Goal: Task Accomplishment & Management: Complete application form

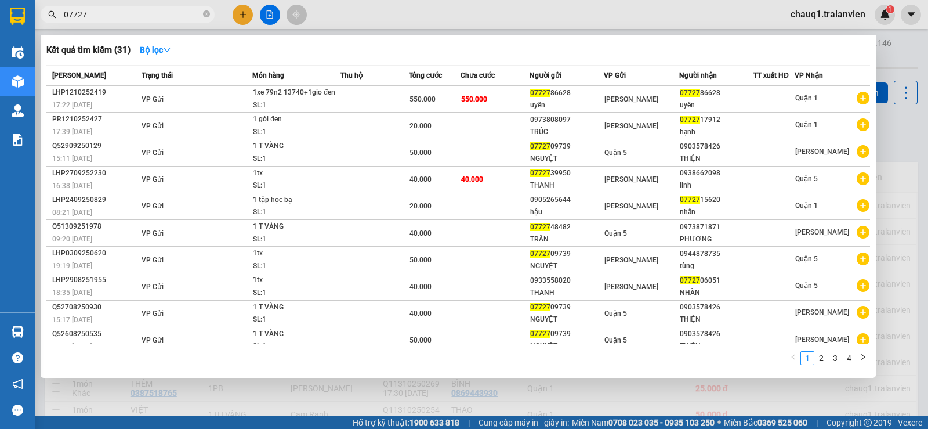
click at [897, 140] on div at bounding box center [464, 214] width 928 height 429
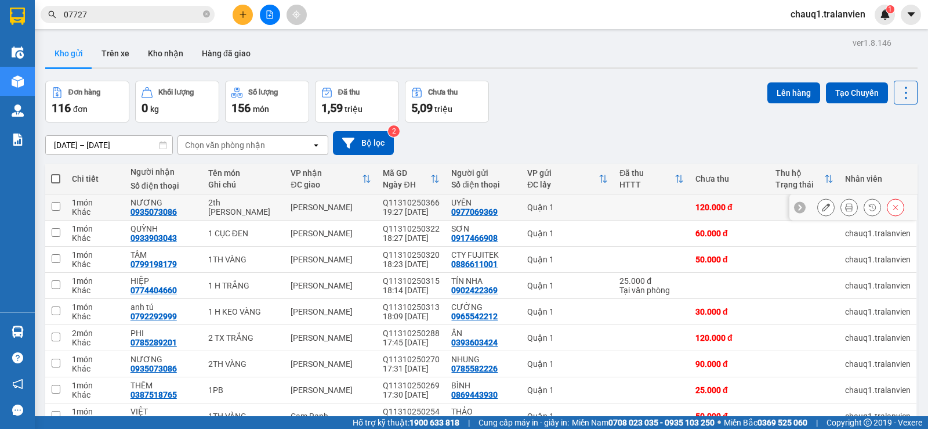
click at [844, 204] on button at bounding box center [849, 207] width 16 height 20
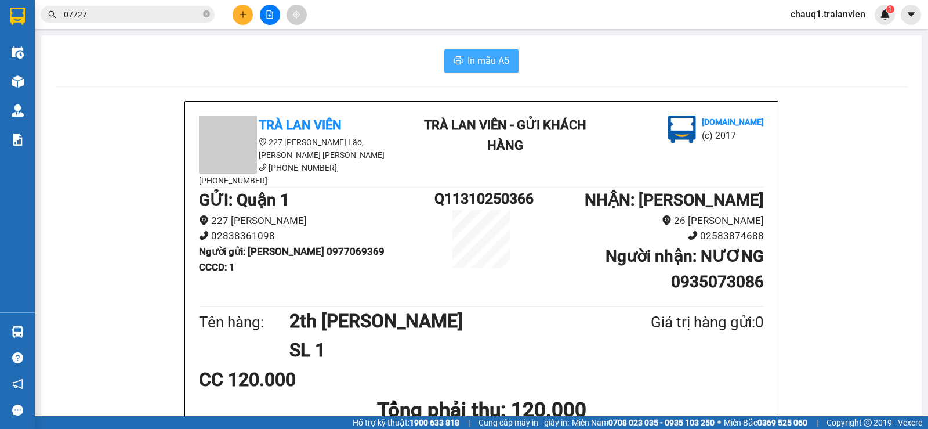
click at [467, 55] on span "In mẫu A5" at bounding box center [488, 60] width 42 height 14
click at [240, 21] on button at bounding box center [243, 15] width 20 height 20
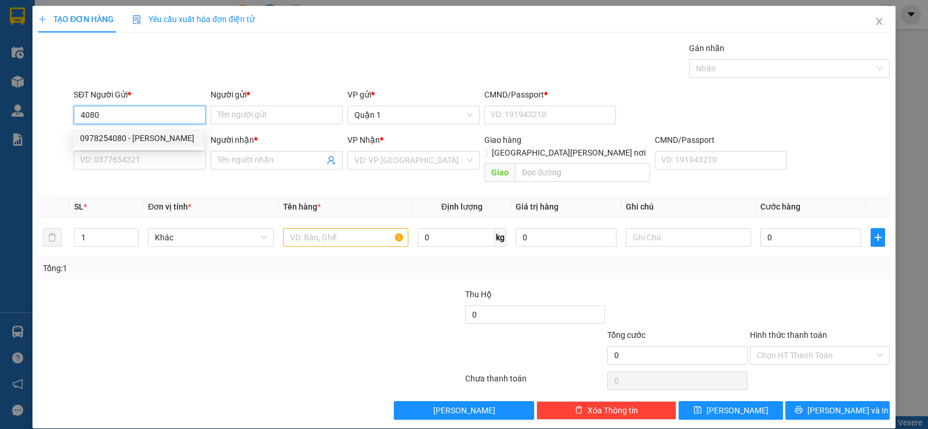
click at [115, 133] on div "0978254080 - [PERSON_NAME]" at bounding box center [138, 138] width 117 height 13
type input "0978254080"
type input "[PERSON_NAME]"
type input "1"
type input "0907000611"
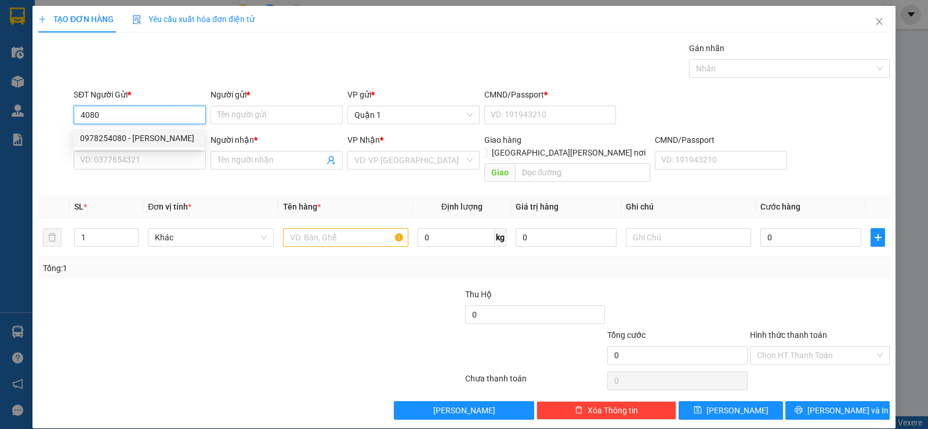
type input "[PERSON_NAME] [PERSON_NAME]"
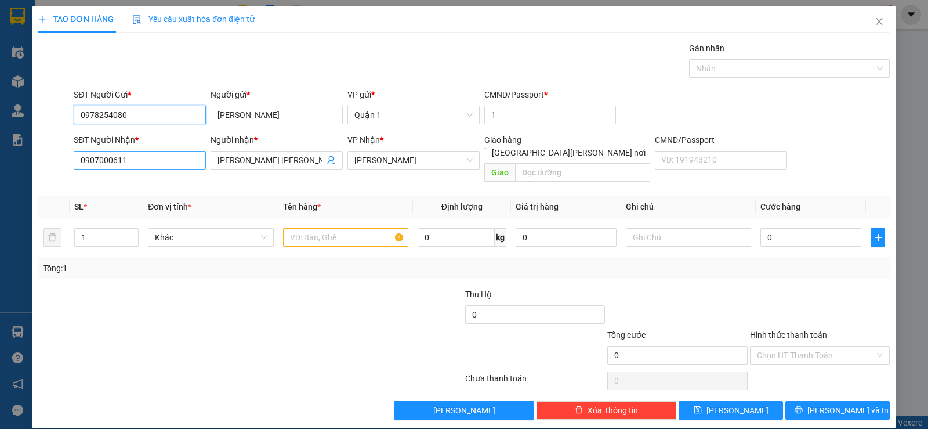
type input "0978254080"
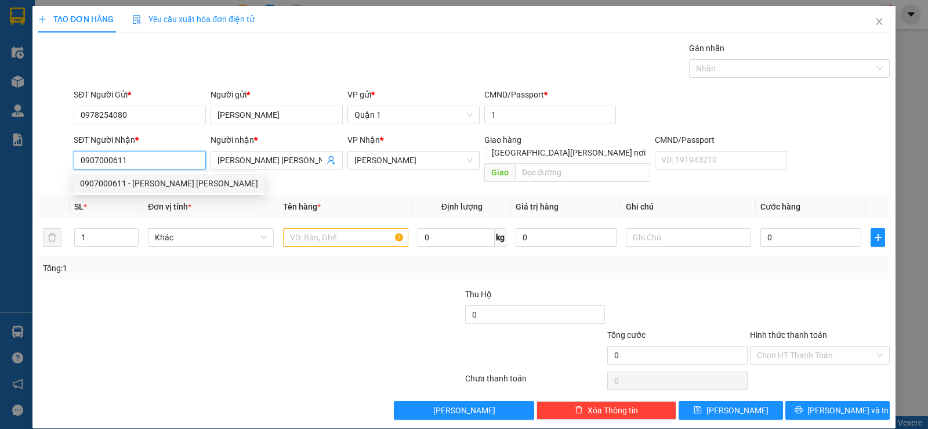
drag, startPoint x: 144, startPoint y: 155, endPoint x: 95, endPoint y: 155, distance: 49.9
click at [95, 155] on input "0907000611" at bounding box center [140, 160] width 132 height 19
click at [222, 195] on th "Đơn vị tính *" at bounding box center [210, 206] width 135 height 23
drag, startPoint x: 144, startPoint y: 161, endPoint x: 0, endPoint y: 171, distance: 144.2
click at [0, 171] on div "TẠO ĐƠN HÀNG Yêu cầu xuất [PERSON_NAME] điện tử Transit Pickup Surcharge Ids Tr…" at bounding box center [464, 214] width 928 height 429
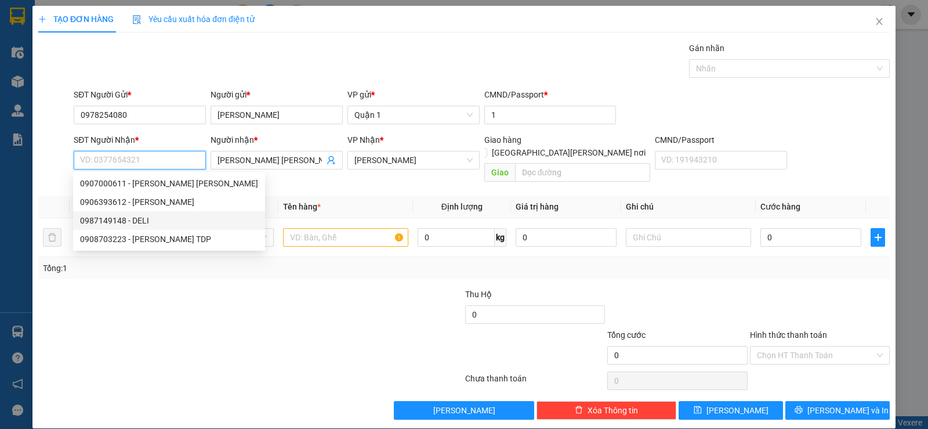
click at [133, 219] on div "0987149148 - DELI" at bounding box center [169, 220] width 178 height 13
type input "0987149148"
type input "DELI"
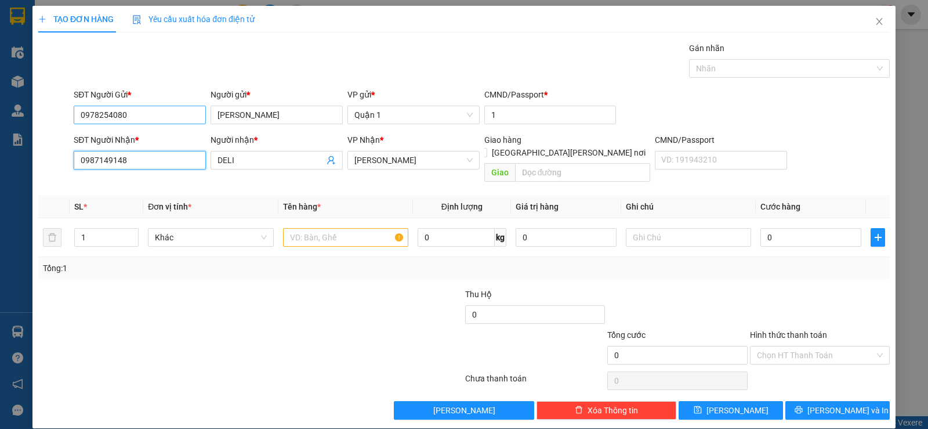
type input "0987149148"
click at [151, 119] on input "0978254080" at bounding box center [140, 115] width 132 height 19
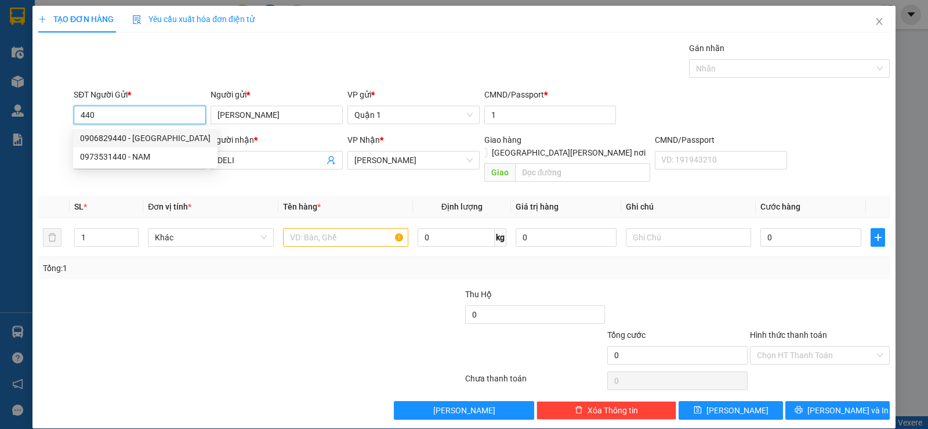
drag, startPoint x: 91, startPoint y: 112, endPoint x: 37, endPoint y: 106, distance: 54.3
click at [40, 110] on div "SĐT Người Gửi * 440 Người gửi * [PERSON_NAME] VP gửi * Quận 1 CMND/Passport * 1" at bounding box center [464, 108] width 854 height 41
type input "0"
drag, startPoint x: 104, startPoint y: 135, endPoint x: 168, endPoint y: 157, distance: 66.9
click at [106, 135] on div "0962606404 - [PERSON_NAME]" at bounding box center [138, 138] width 117 height 13
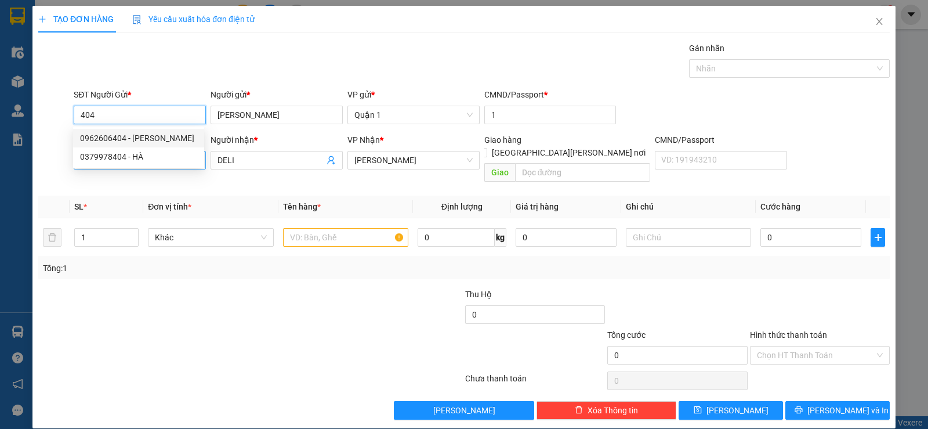
type input "0962606404"
type input "HOÀNG"
type input "075201000117"
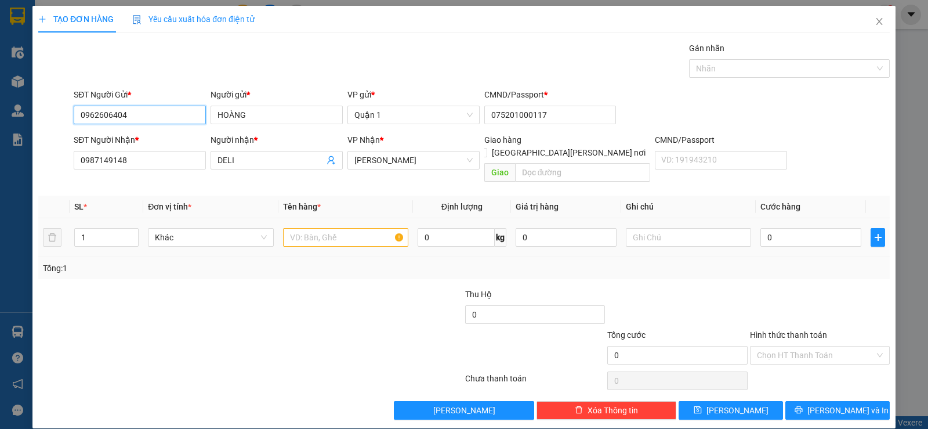
type input "0962606404"
click at [297, 228] on input "text" at bounding box center [345, 237] width 125 height 19
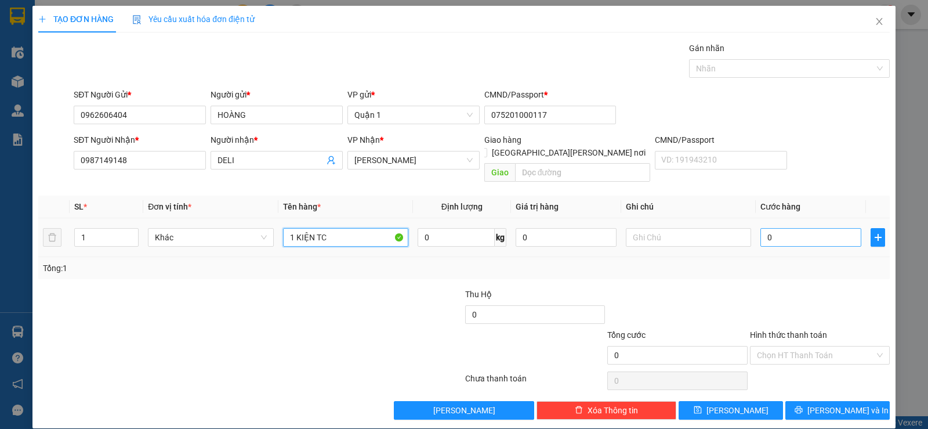
type input "1 KIỆN TC"
click at [807, 228] on input "0" at bounding box center [810, 237] width 101 height 19
type input "4"
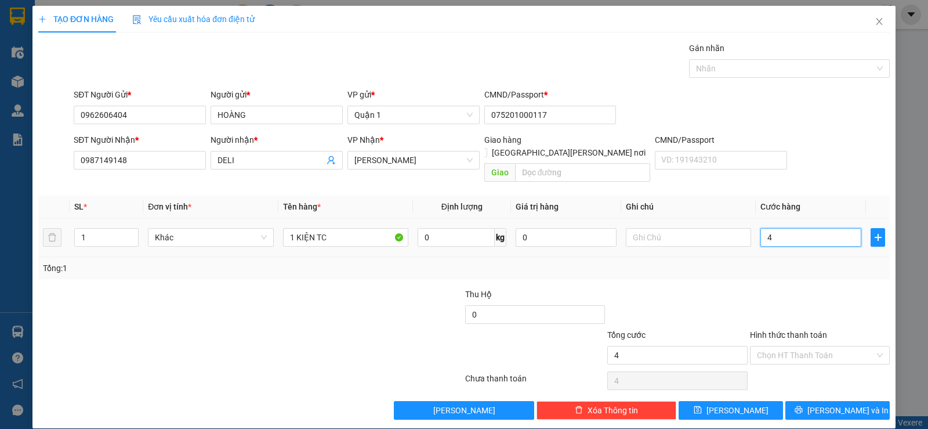
type input "45"
type input "45.000"
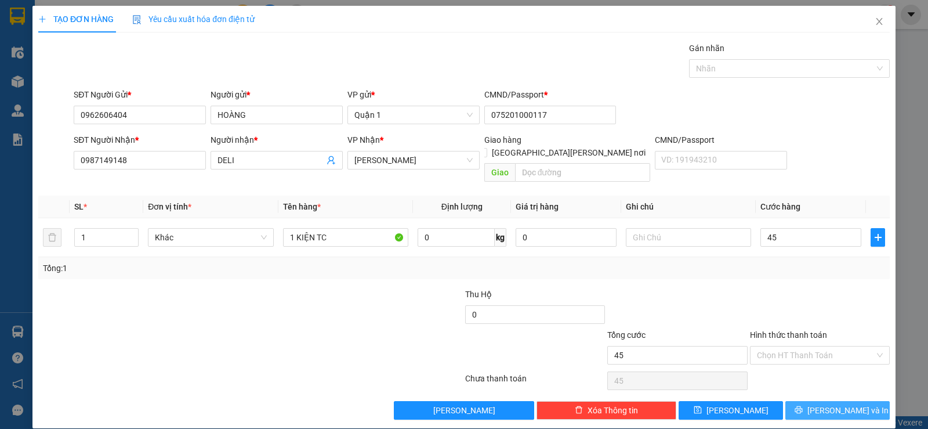
type input "45.000"
click at [857, 401] on button "[PERSON_NAME] và In" at bounding box center [837, 410] width 104 height 19
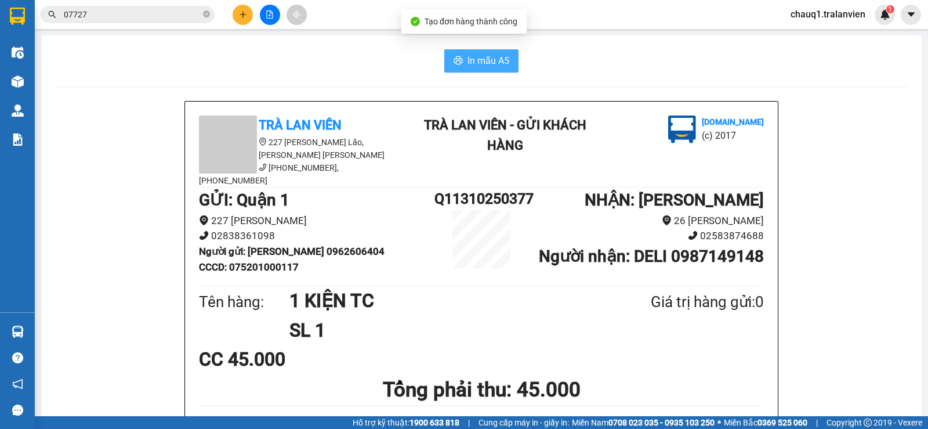
click at [480, 56] on span "In mẫu A5" at bounding box center [488, 60] width 42 height 14
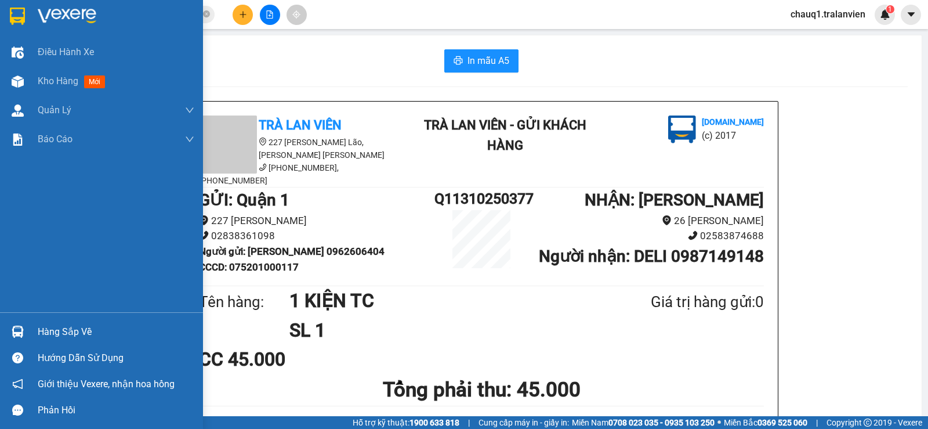
click at [20, 12] on img at bounding box center [17, 16] width 15 height 17
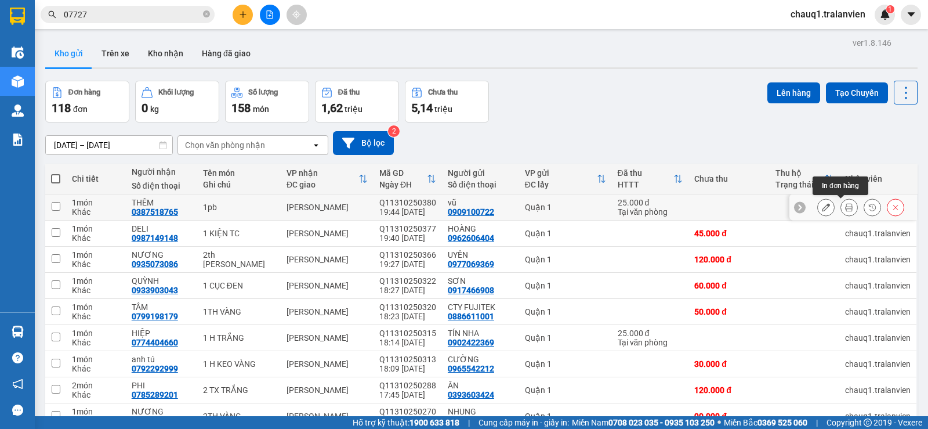
click at [845, 205] on icon at bounding box center [849, 207] width 8 height 8
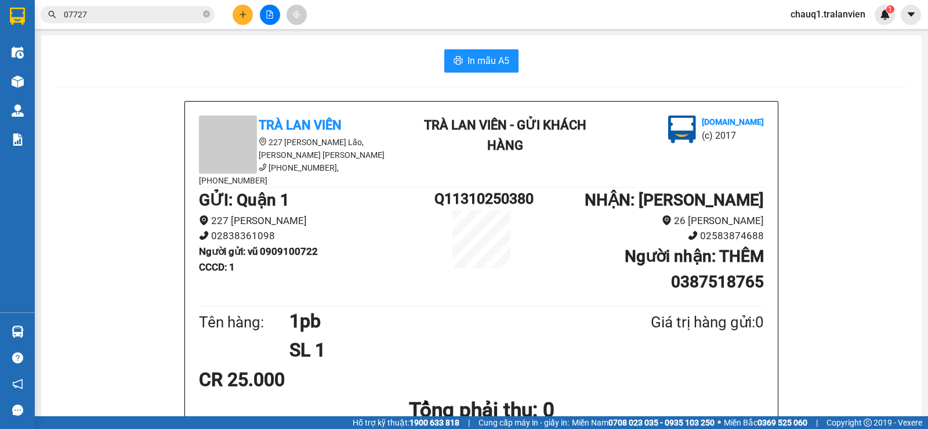
click at [305, 51] on div "In mẫu A5" at bounding box center [481, 60] width 852 height 23
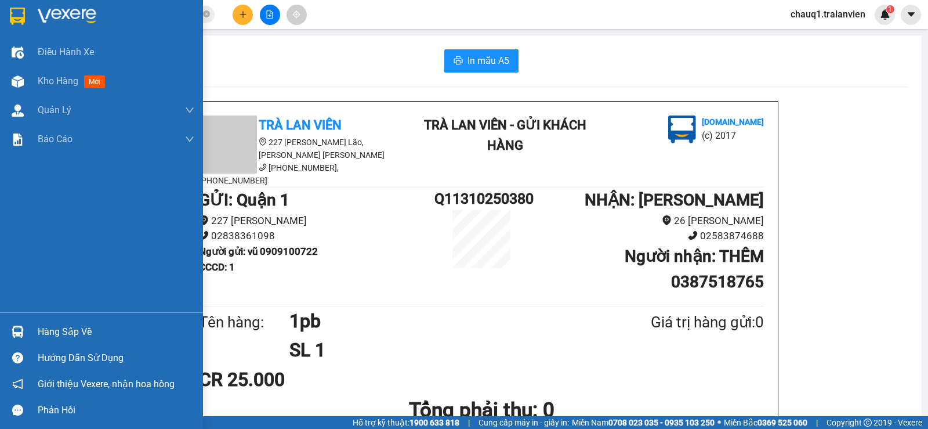
click at [18, 13] on img at bounding box center [17, 16] width 15 height 17
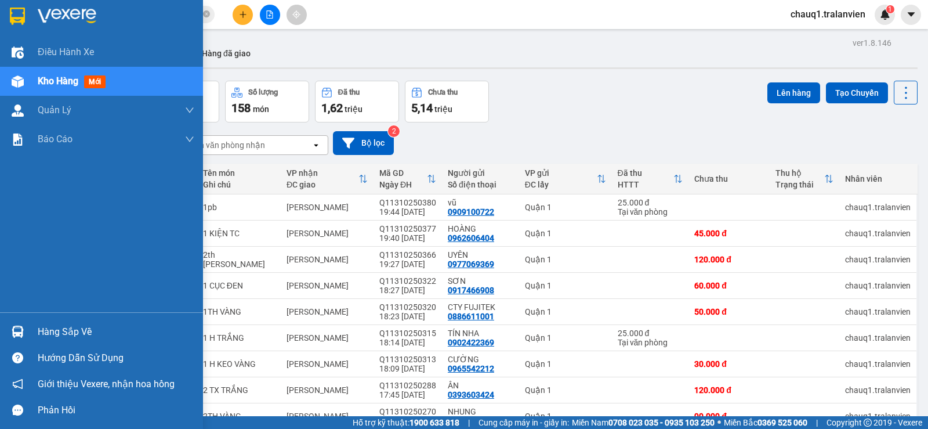
click at [23, 23] on img at bounding box center [17, 16] width 15 height 17
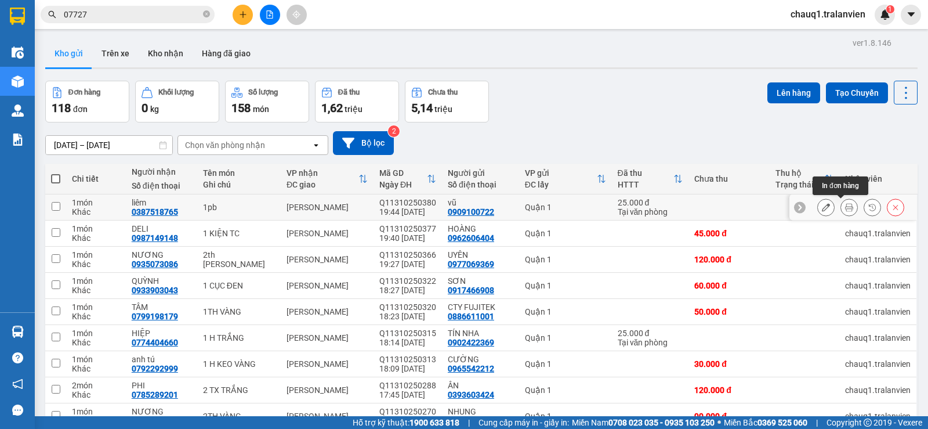
click at [845, 204] on icon at bounding box center [849, 207] width 8 height 8
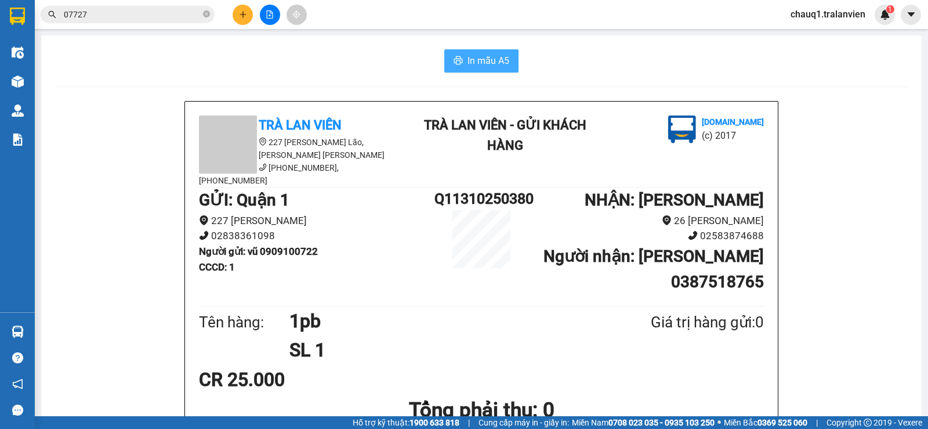
click at [470, 62] on span "In mẫu A5" at bounding box center [488, 60] width 42 height 14
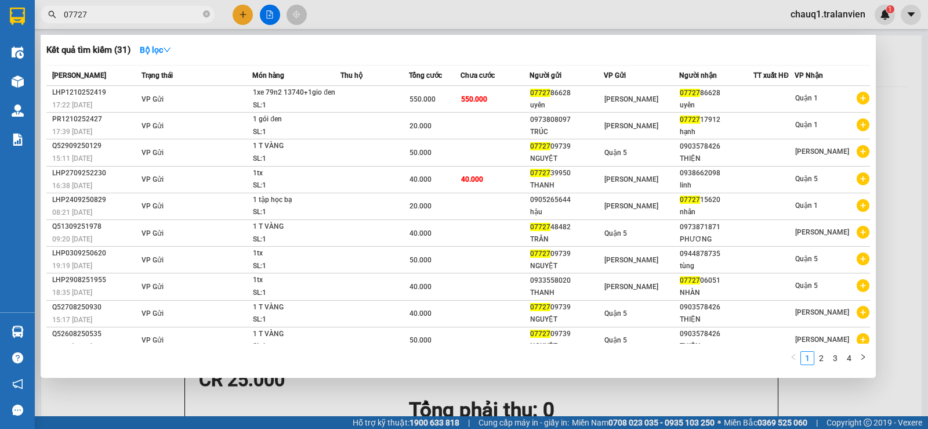
click at [125, 17] on input "07727" at bounding box center [132, 14] width 137 height 13
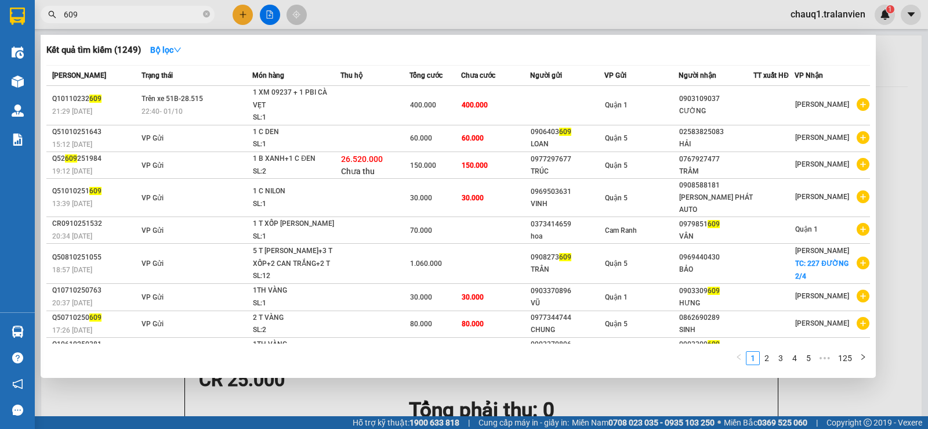
type input "609"
click at [240, 6] on div at bounding box center [464, 214] width 928 height 429
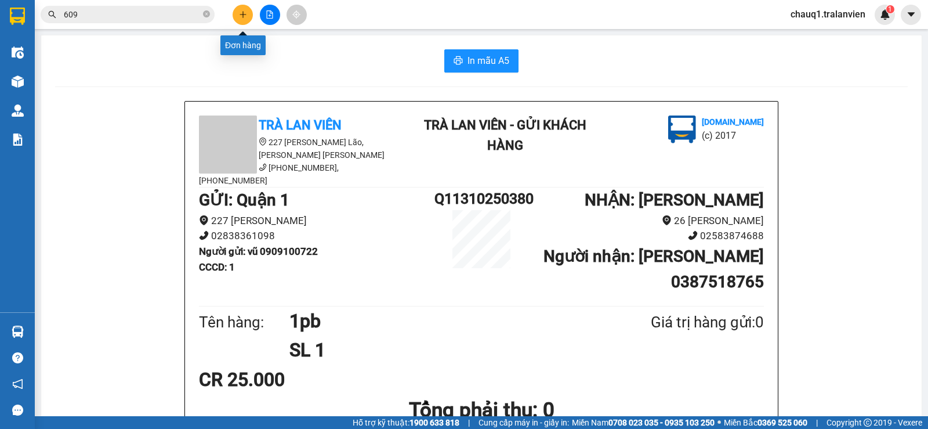
click at [240, 6] on button at bounding box center [243, 15] width 20 height 20
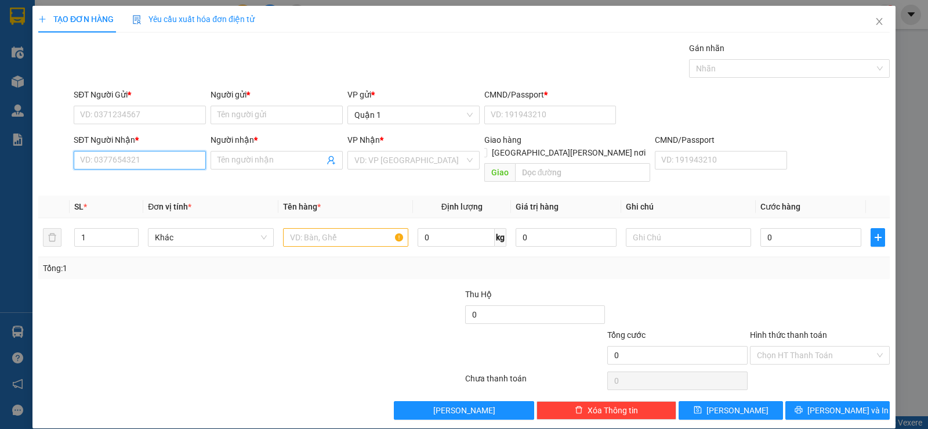
click at [154, 162] on input "SĐT Người Nhận *" at bounding box center [140, 160] width 132 height 19
click at [143, 186] on div "0903309609 - HƯNG" at bounding box center [138, 183] width 117 height 13
type input "0903309609"
type input "HƯNG"
type input "0903309609"
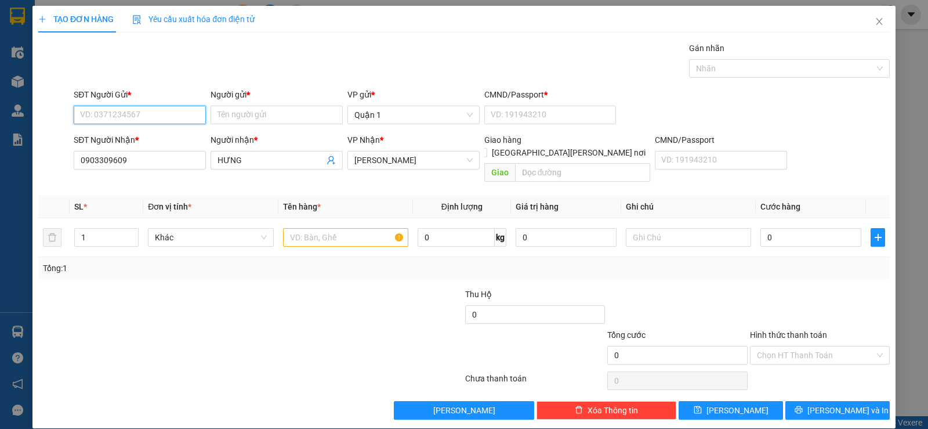
click at [145, 115] on input "SĐT Người Gửi *" at bounding box center [140, 115] width 132 height 19
click at [150, 140] on div "0903370896 - VŨ" at bounding box center [138, 138] width 117 height 13
type input "0903370896"
type input "VŨ"
type input "1"
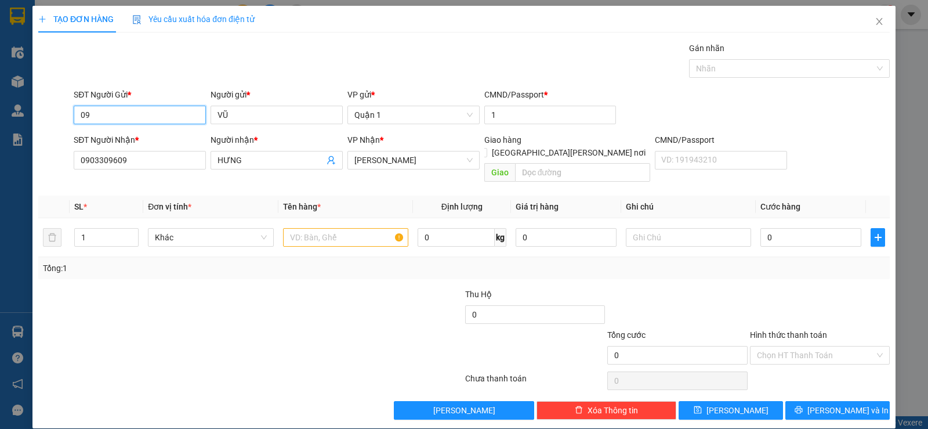
type input "0"
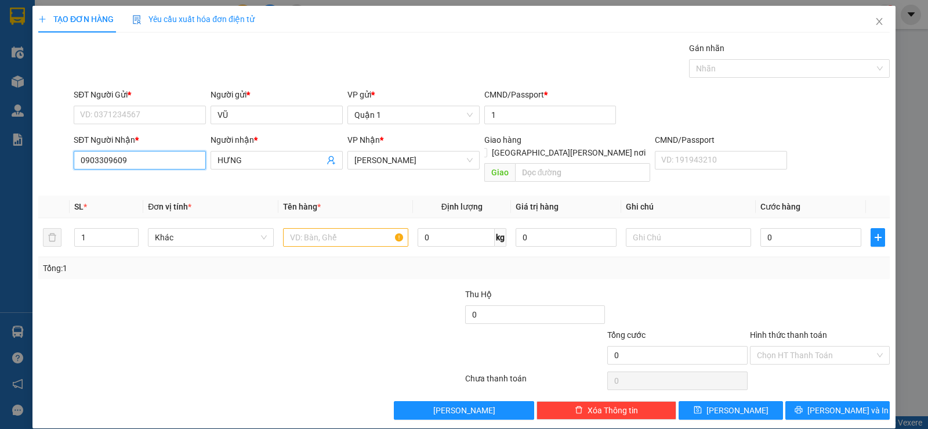
click at [127, 161] on input "0903309609" at bounding box center [140, 160] width 132 height 19
click at [144, 119] on input "SĐT Người Gửi *" at bounding box center [140, 115] width 132 height 19
click at [320, 111] on input "VŨ" at bounding box center [277, 115] width 132 height 19
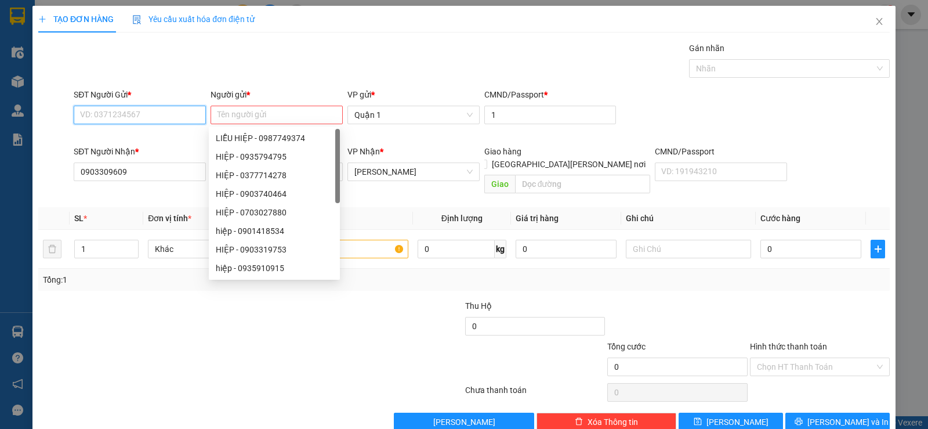
click at [168, 113] on input "SĐT Người Gửi *" at bounding box center [140, 115] width 132 height 19
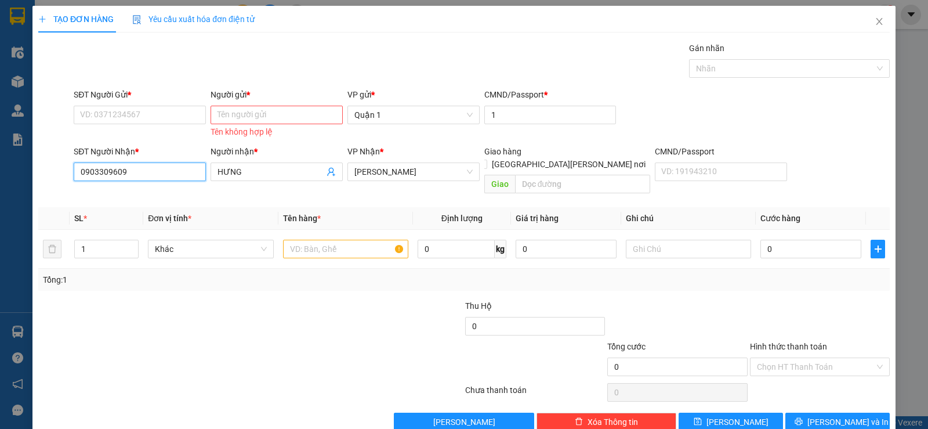
click at [147, 176] on input "0903309609" at bounding box center [140, 171] width 132 height 19
type input "0903309609"
click at [139, 193] on div "0903309609 - HƯNG" at bounding box center [138, 194] width 117 height 13
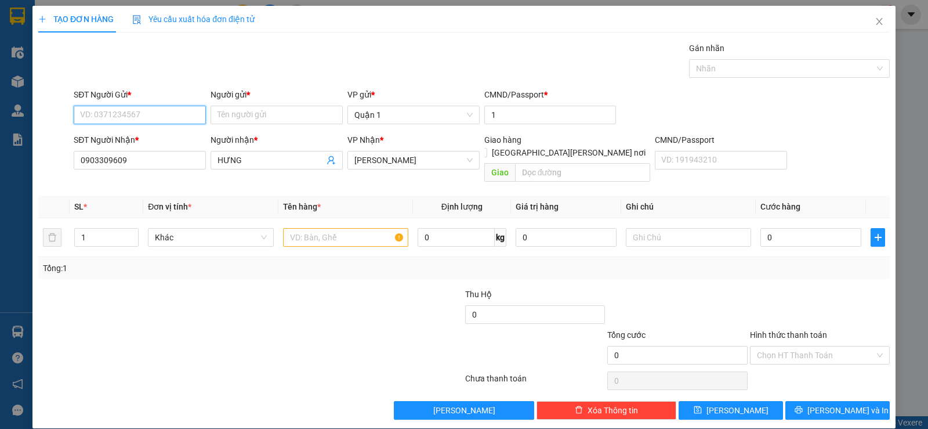
click at [151, 116] on input "SĐT Người Gửi *" at bounding box center [140, 115] width 132 height 19
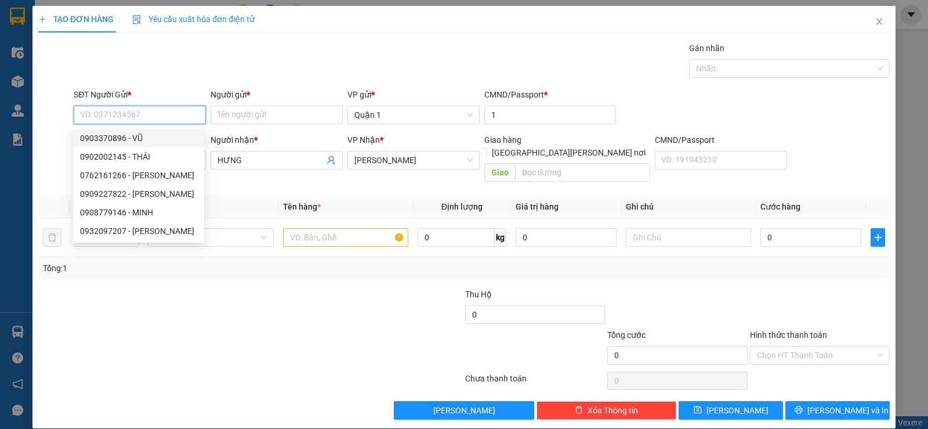
click at [146, 133] on div "0903370896 - VŨ" at bounding box center [138, 138] width 117 height 13
type input "0903370896"
type input "VŨ"
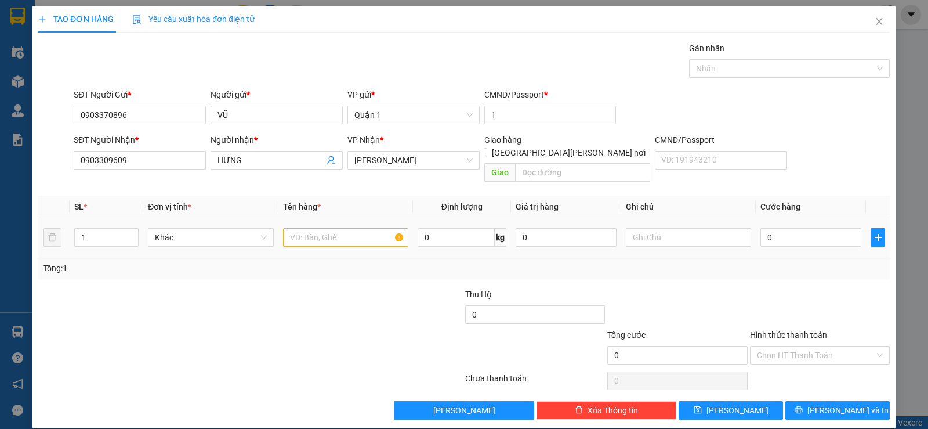
click at [305, 218] on td at bounding box center [345, 237] width 135 height 39
click at [322, 228] on input "text" at bounding box center [345, 237] width 125 height 19
type input "1TH VÀNG"
click at [777, 228] on input "0" at bounding box center [810, 237] width 101 height 19
type input "3"
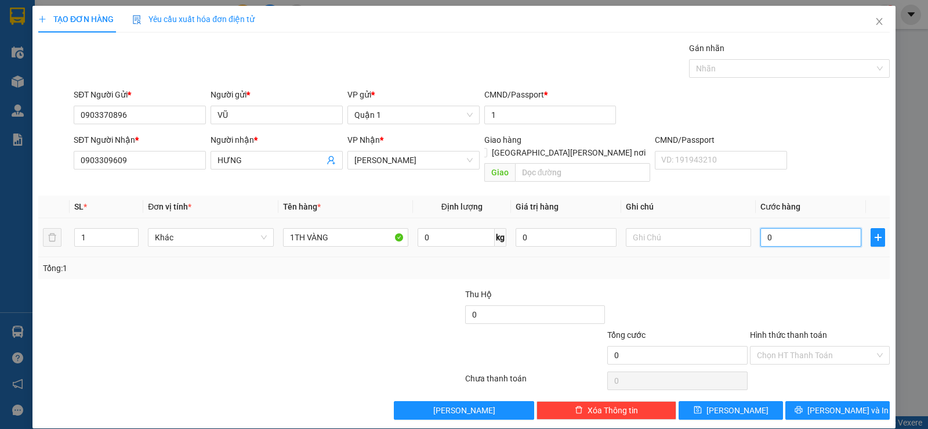
type input "3"
type input "30"
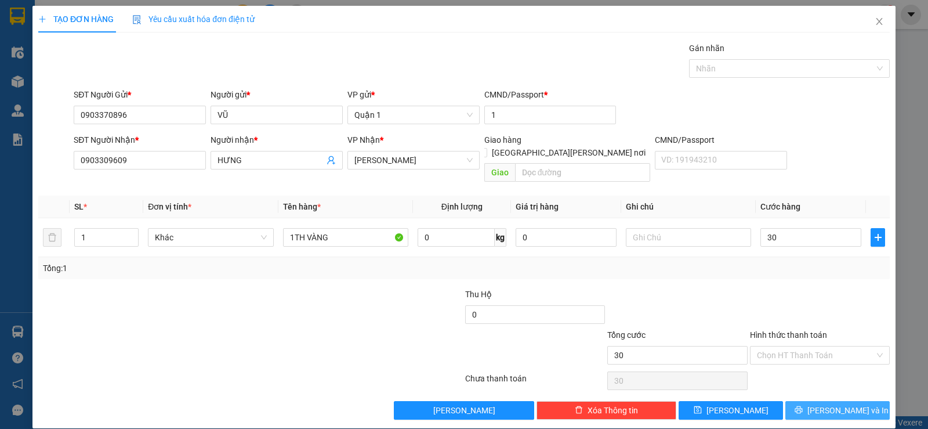
type input "30.000"
click at [826, 404] on span "[PERSON_NAME] và In" at bounding box center [847, 410] width 81 height 13
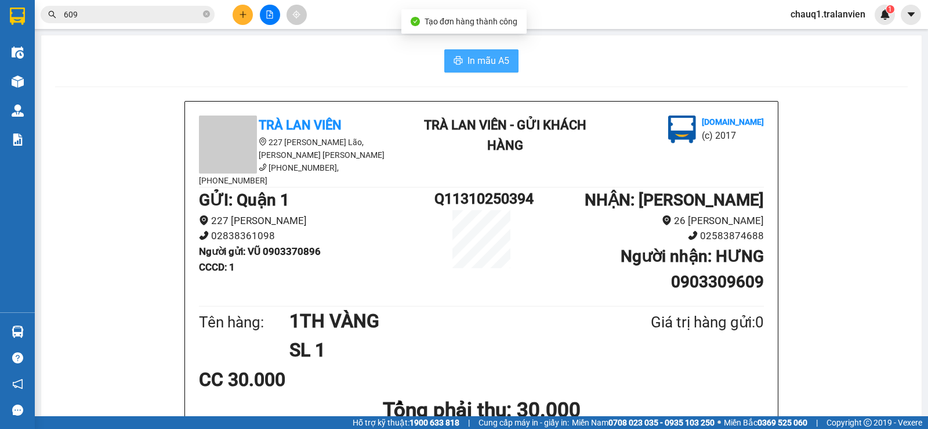
click at [488, 54] on span "In mẫu A5" at bounding box center [488, 60] width 42 height 14
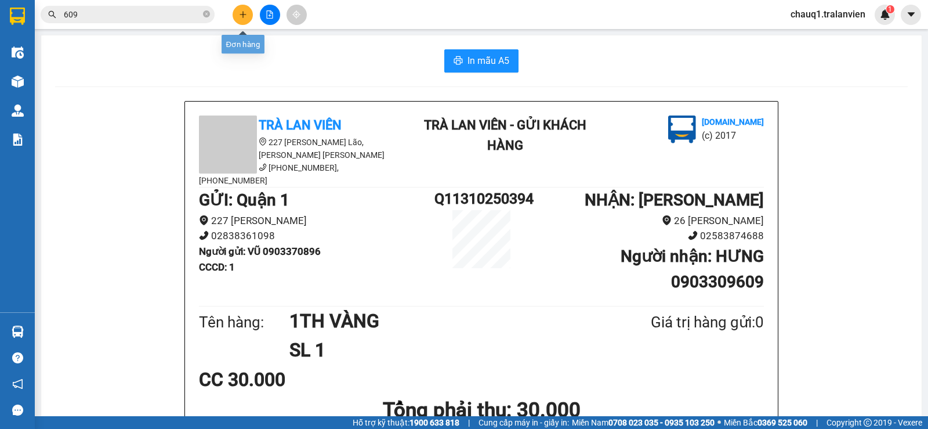
click at [240, 11] on icon "plus" at bounding box center [243, 14] width 8 height 8
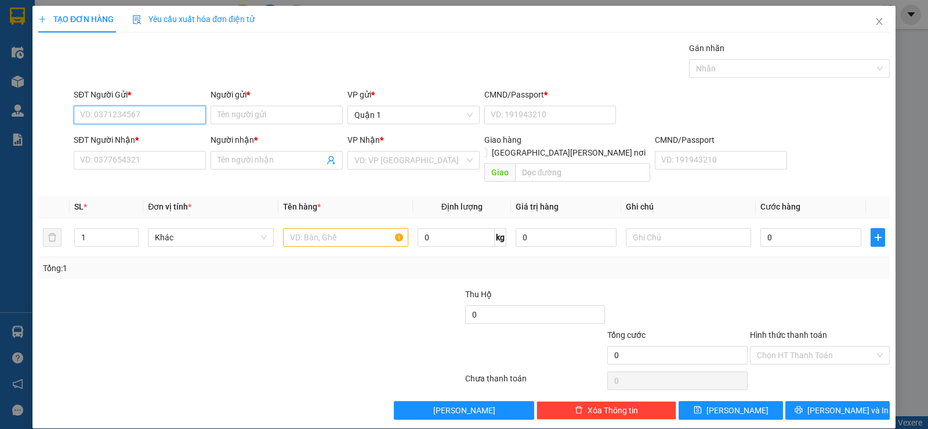
click at [179, 119] on input "SĐT Người Gửi *" at bounding box center [140, 115] width 132 height 19
type input "0785395559"
click at [138, 141] on div "0785395559 - HUY" at bounding box center [138, 138] width 117 height 13
type input "HUY"
type input "1"
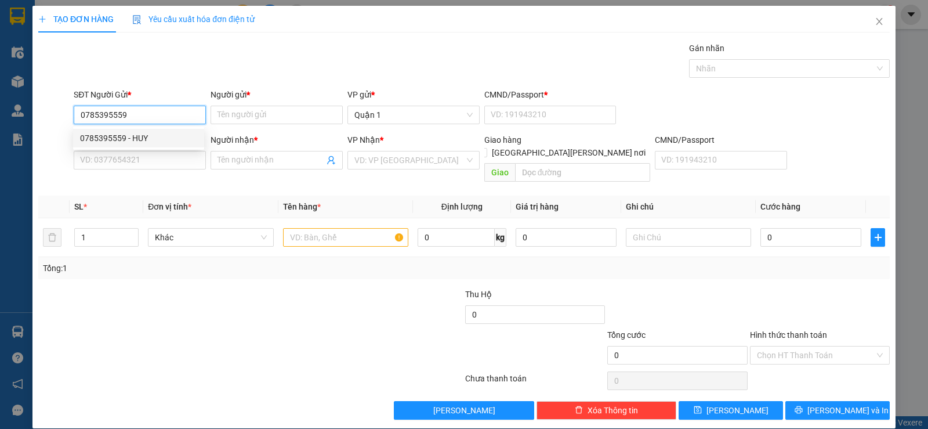
type input "0798881313"
type input "PHONG"
type input "0785395559"
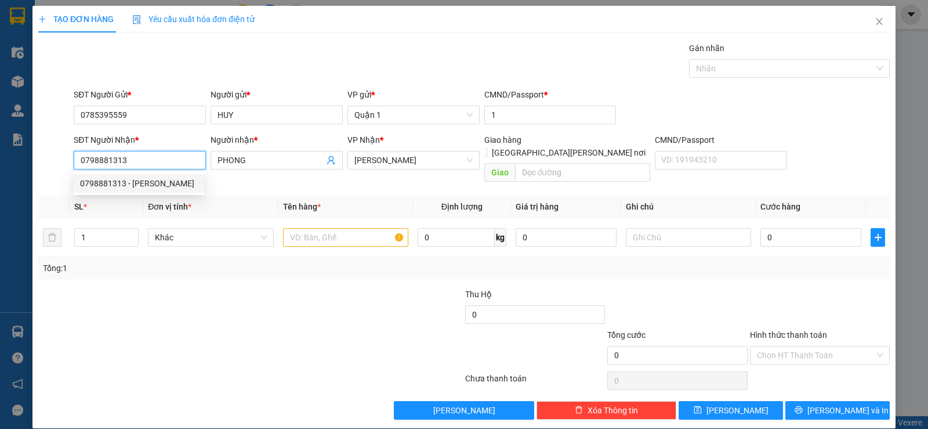
drag, startPoint x: 129, startPoint y: 158, endPoint x: 2, endPoint y: 141, distance: 127.5
click at [2, 141] on div "TẠO ĐƠN HÀNG Yêu cầu xuất [PERSON_NAME] điện tử Transit Pickup Surcharge Ids Tr…" at bounding box center [464, 214] width 928 height 429
type input "0813633333"
click at [112, 187] on div "0813633333 - HÒA" at bounding box center [138, 183] width 117 height 13
type input "HÒA"
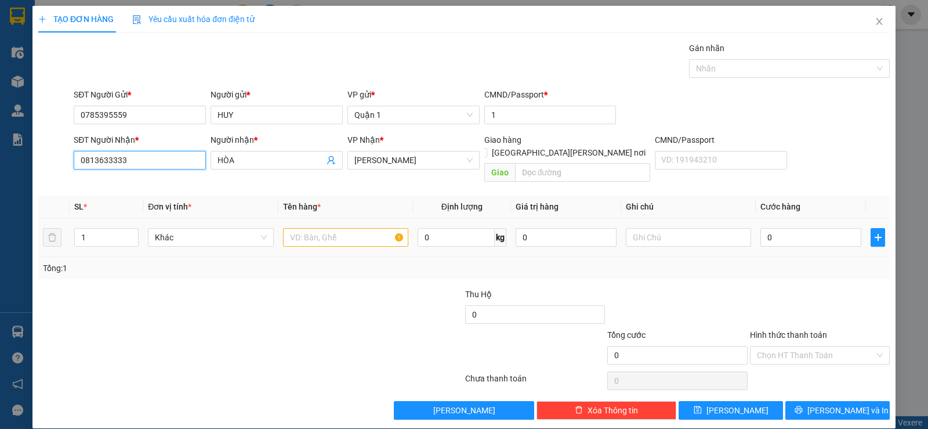
type input "0813633333"
click at [318, 228] on input "text" at bounding box center [345, 237] width 125 height 19
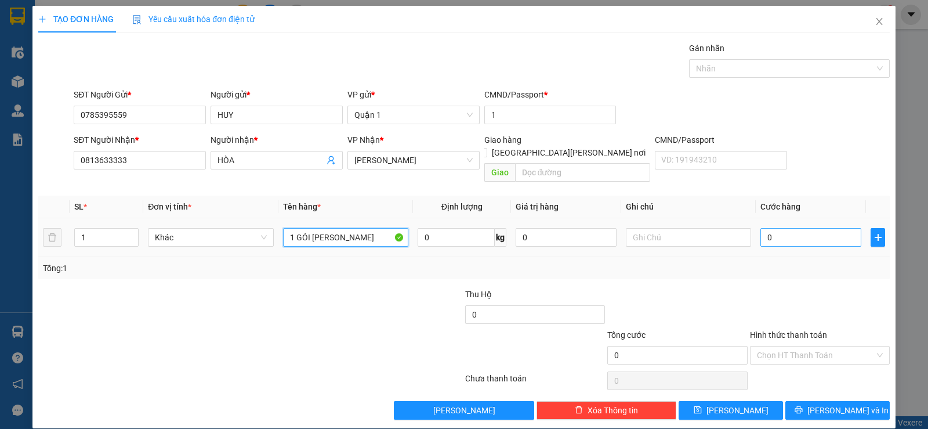
type input "1 GÓI [PERSON_NAME]"
type input "3"
type input "30"
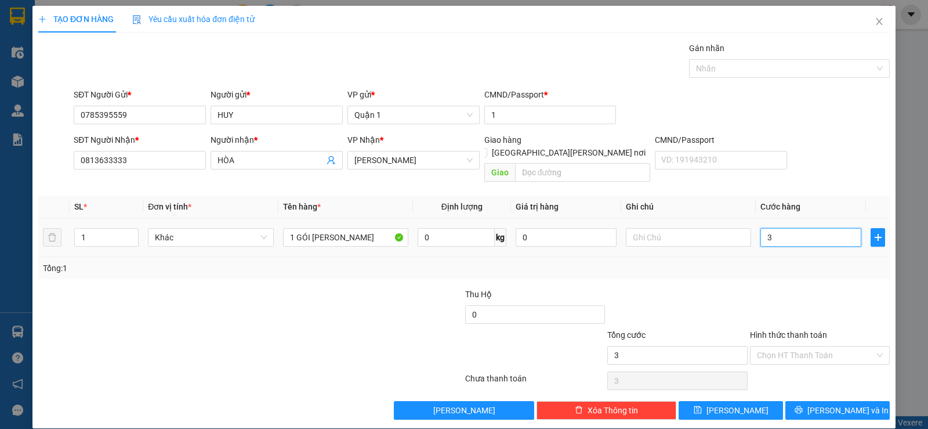
type input "30"
type input "30.000"
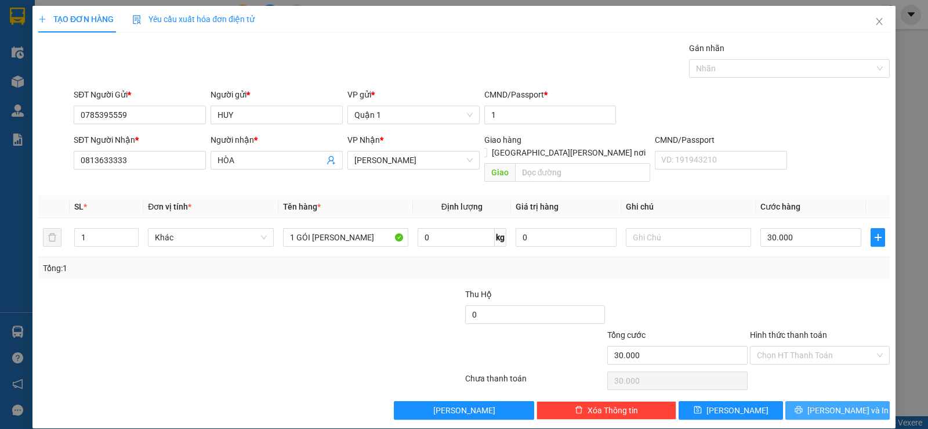
drag, startPoint x: 789, startPoint y: 397, endPoint x: 695, endPoint y: 266, distance: 161.1
click at [789, 401] on button "[PERSON_NAME] và In" at bounding box center [837, 410] width 104 height 19
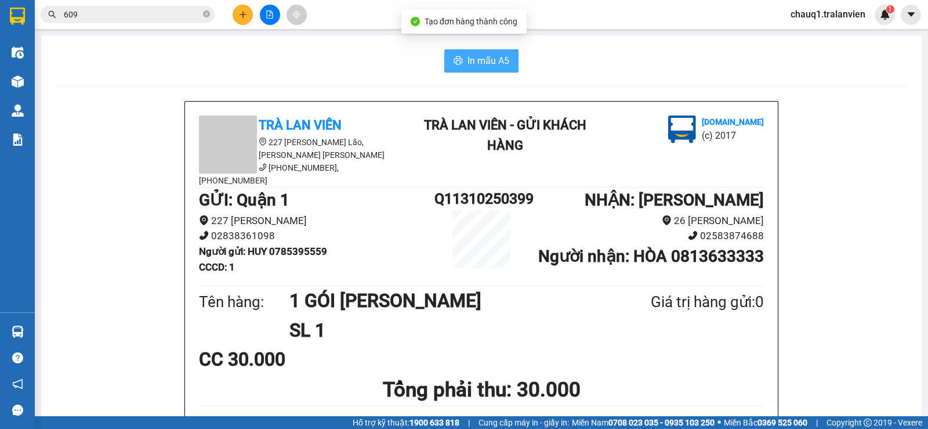
click at [491, 57] on span "In mẫu A5" at bounding box center [488, 60] width 42 height 14
click at [150, 17] on input "609" at bounding box center [132, 14] width 137 height 13
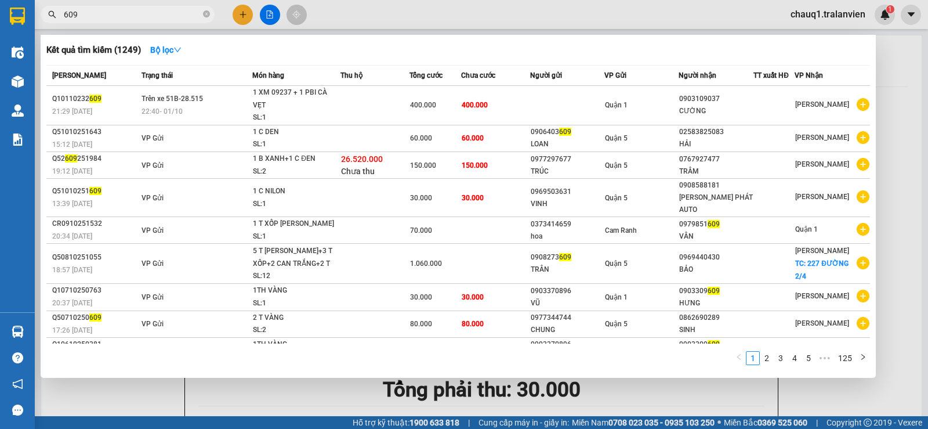
click at [150, 17] on input "609" at bounding box center [132, 14] width 137 height 13
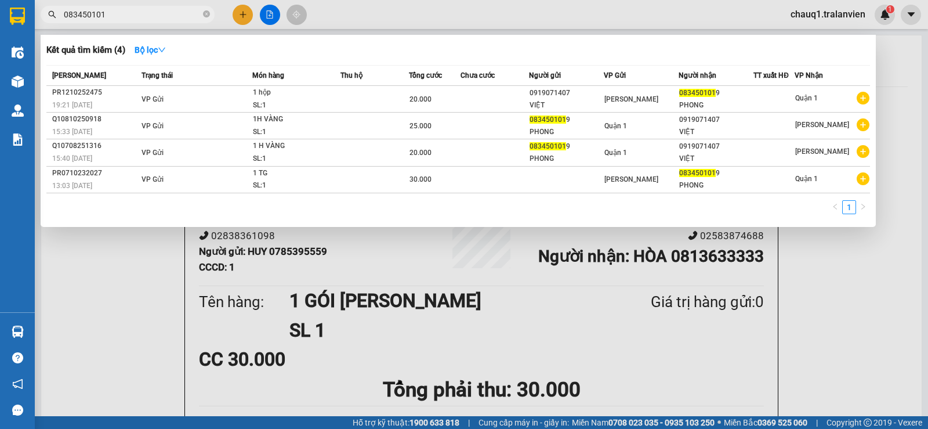
type input "083450101"
click at [240, 12] on div at bounding box center [464, 214] width 928 height 429
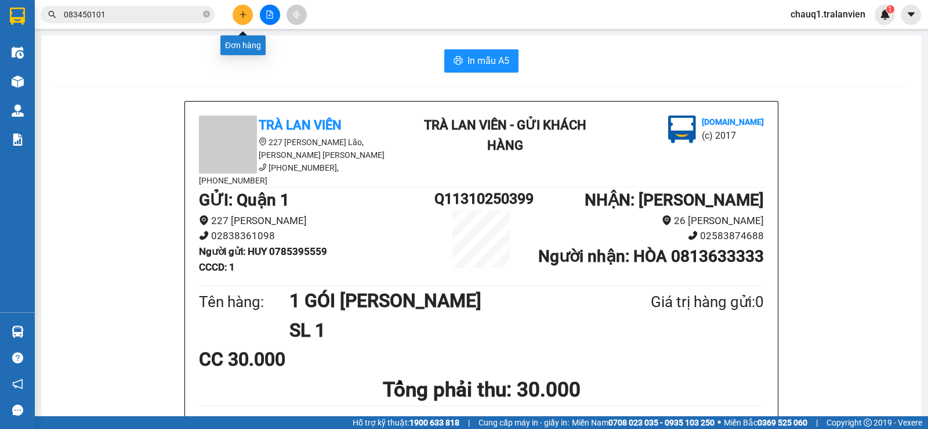
click at [238, 19] on button at bounding box center [243, 15] width 20 height 20
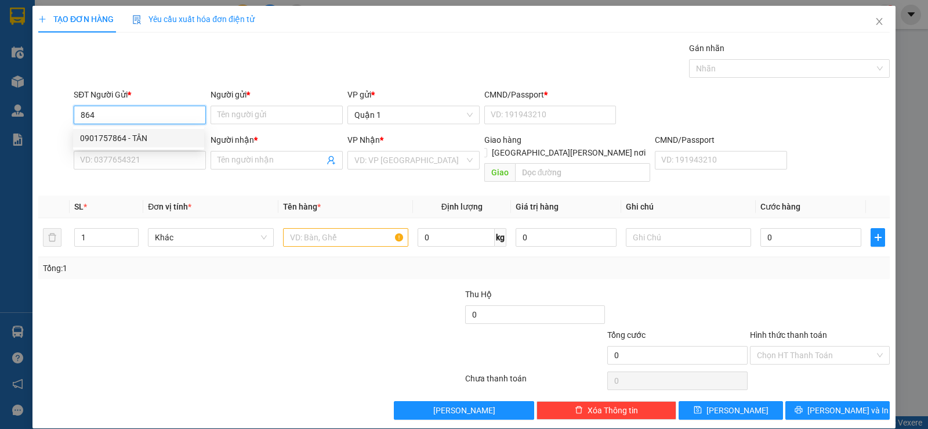
click at [118, 137] on div "0901757864 - TÂN" at bounding box center [138, 138] width 117 height 13
type input "0901757864"
type input "TÂN"
type input "1"
type input "0918974377"
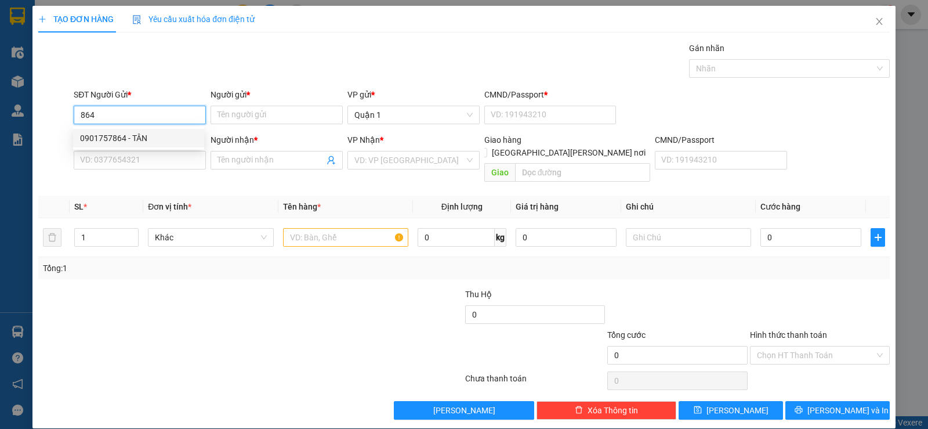
type input "A TRÍ"
type input "0901757864"
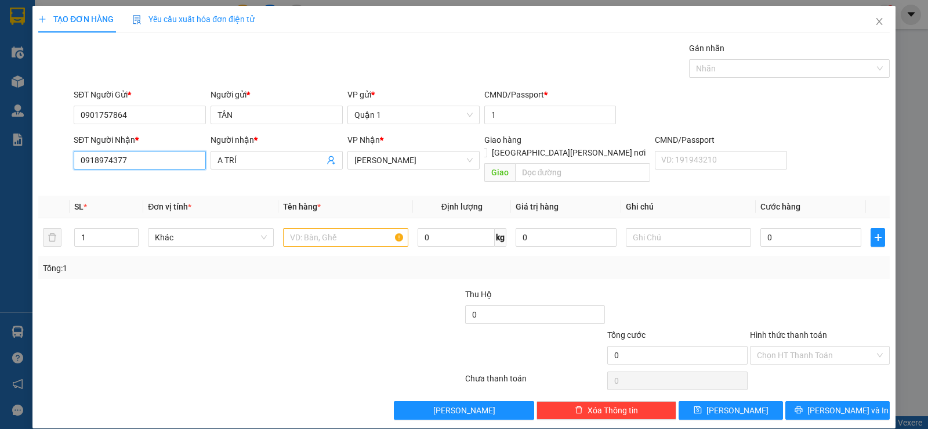
drag, startPoint x: 158, startPoint y: 164, endPoint x: 32, endPoint y: 157, distance: 126.1
click at [34, 162] on div "TẠO ĐƠN HÀNG Yêu cầu xuất [PERSON_NAME] điện tử Transit Pickup Surcharge Ids Tr…" at bounding box center [463, 217] width 863 height 422
click at [115, 201] on div "0918270132 - [PERSON_NAME]" at bounding box center [138, 201] width 117 height 13
type input "0918270132"
type input "NHUNG"
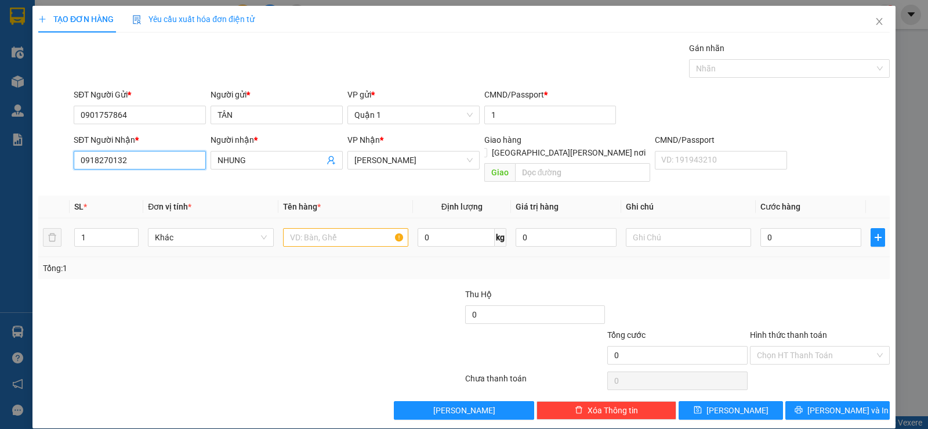
type input "0918270132"
click at [347, 228] on input "text" at bounding box center [345, 237] width 125 height 19
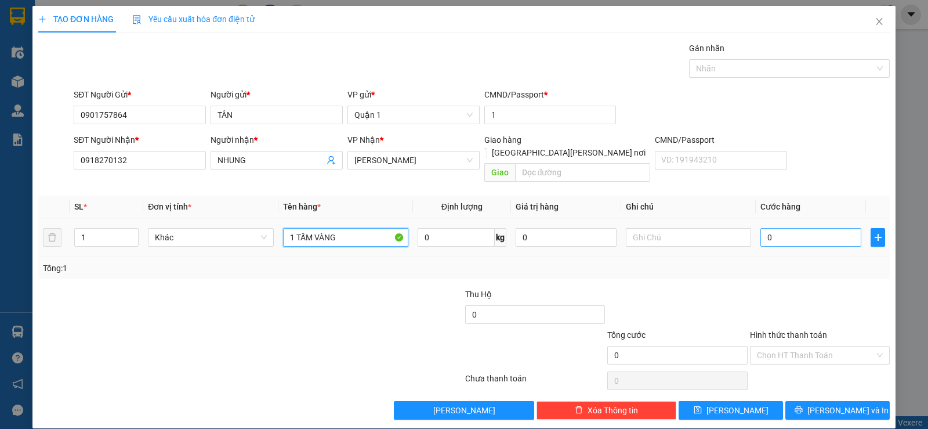
type input "1 TẤM VÀNG"
type input "5"
type input "50"
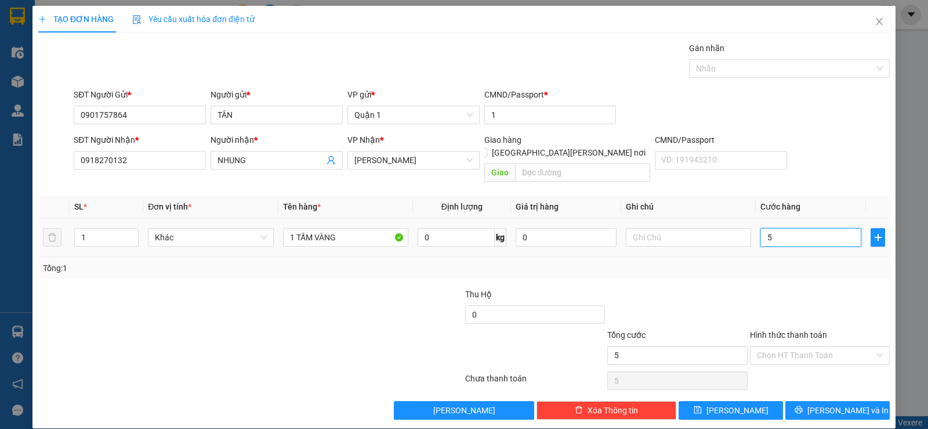
type input "50"
type input "50.000"
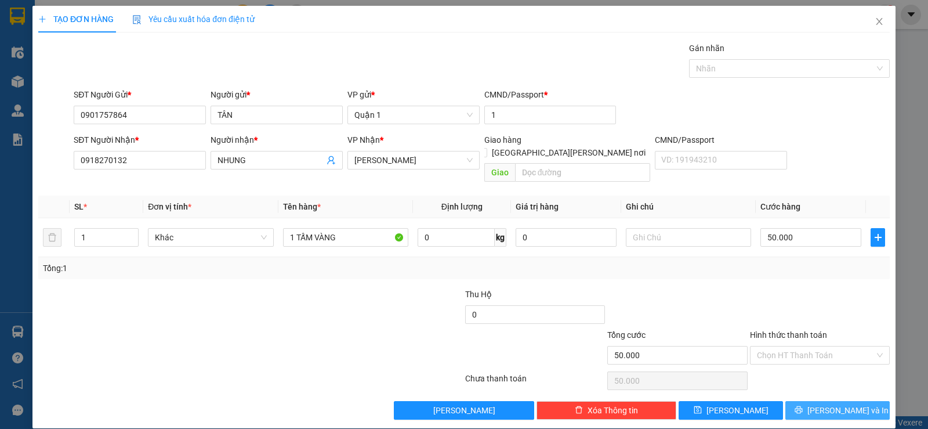
click at [802, 406] on icon "printer" at bounding box center [798, 410] width 8 height 8
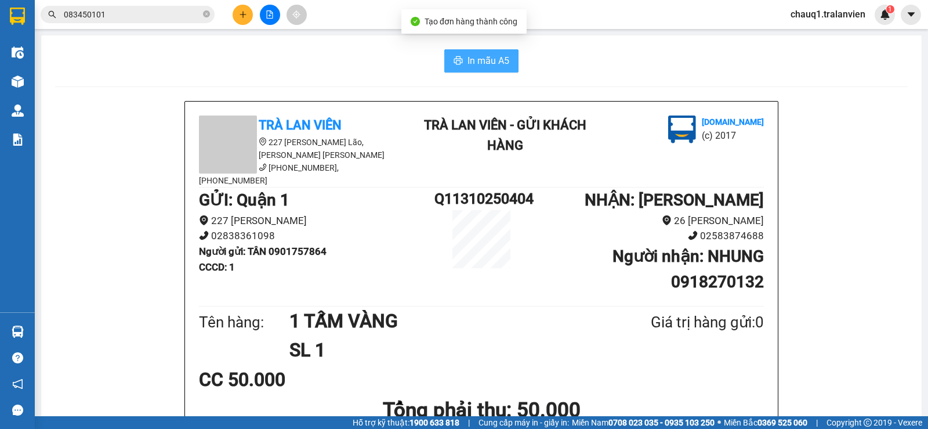
drag, startPoint x: 476, startPoint y: 56, endPoint x: 645, endPoint y: 116, distance: 180.3
click at [476, 56] on span "In mẫu A5" at bounding box center [488, 60] width 42 height 14
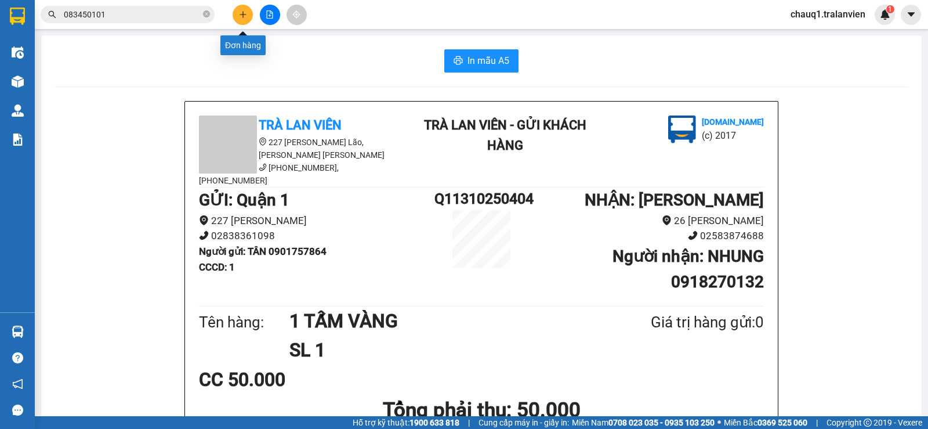
click at [242, 13] on icon "plus" at bounding box center [243, 14] width 8 height 8
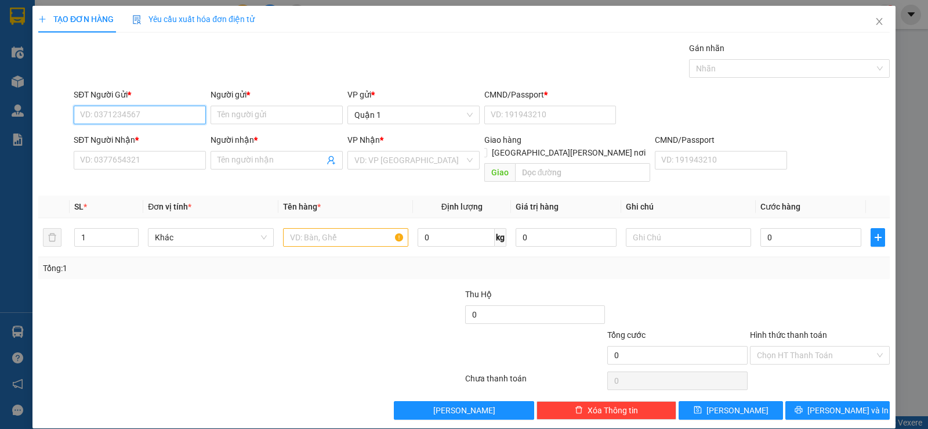
click at [159, 121] on input "SĐT Người Gửi *" at bounding box center [140, 115] width 132 height 19
click at [125, 136] on div "0965542212 - CƯỜNG" at bounding box center [138, 138] width 117 height 13
type input "0965542212"
type input "CƯỜNG"
type input "1"
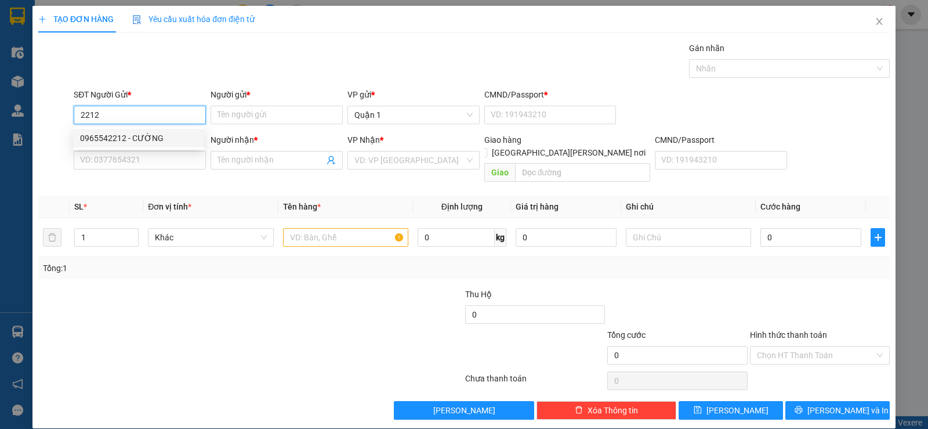
type input "0792292999"
type input "anh tú"
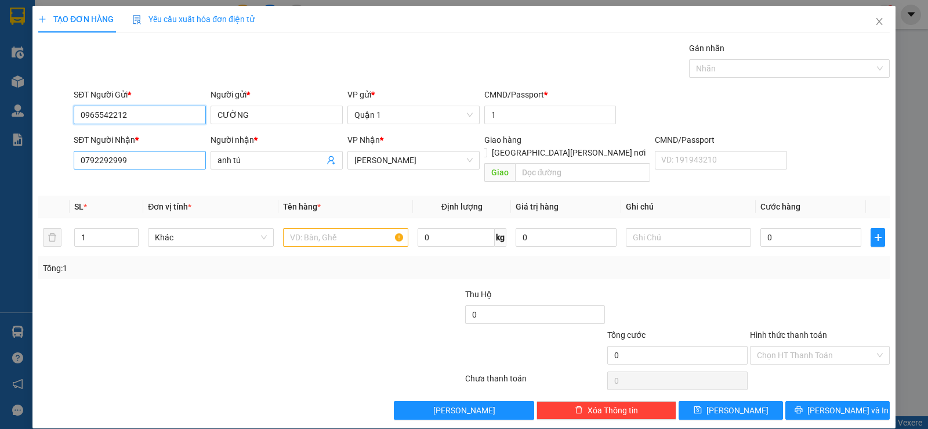
type input "0965542212"
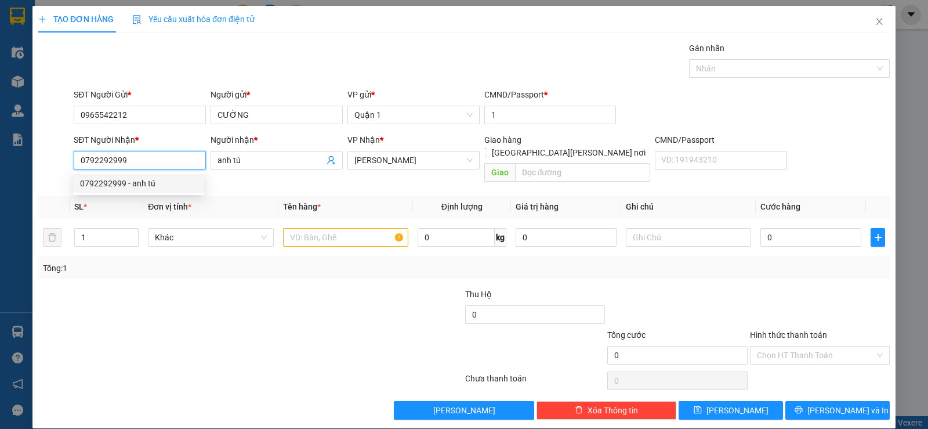
drag, startPoint x: 173, startPoint y: 159, endPoint x: 46, endPoint y: 169, distance: 126.8
click at [46, 169] on div "SĐT Người [PERSON_NAME] * 0792292999 Người [PERSON_NAME] * [PERSON_NAME] tú [PE…" at bounding box center [464, 159] width 854 height 53
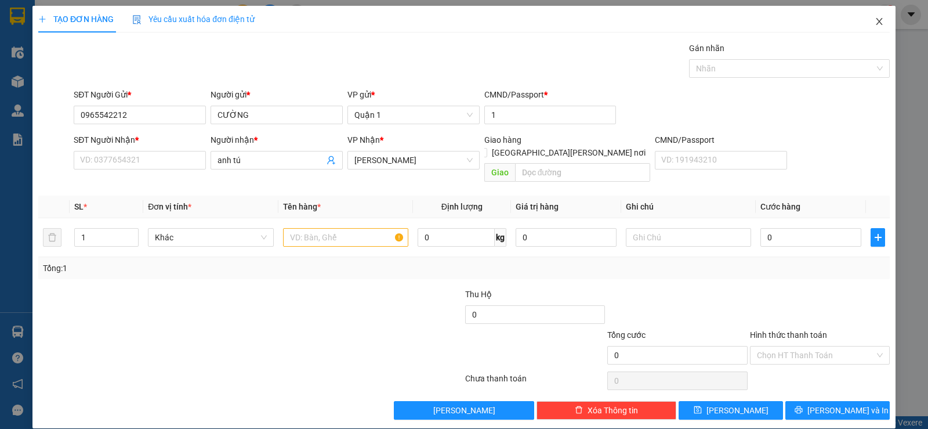
click at [876, 20] on icon "close" at bounding box center [879, 21] width 6 height 7
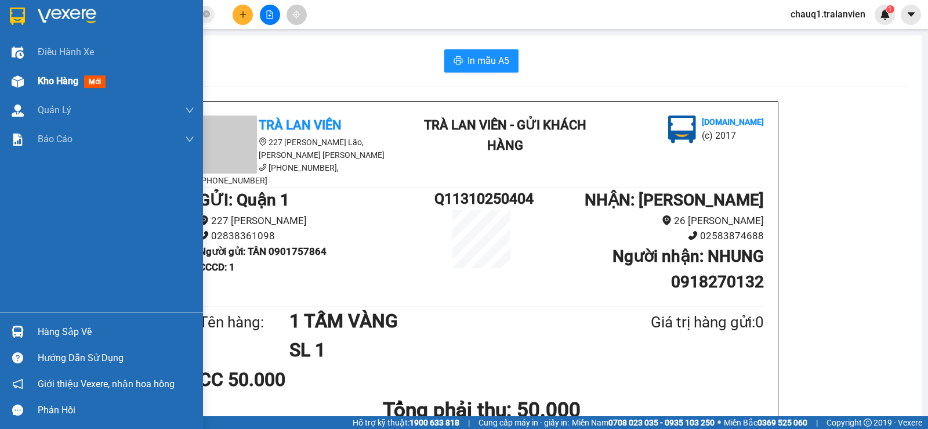
click at [43, 78] on span "Kho hàng" at bounding box center [58, 80] width 41 height 11
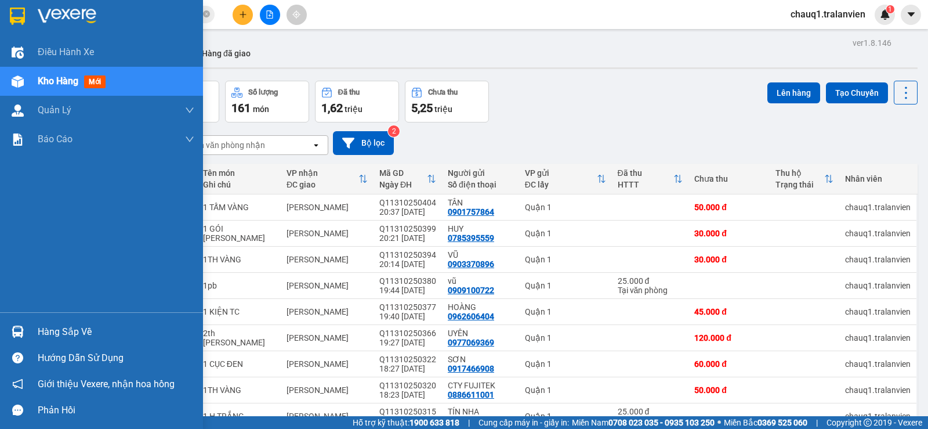
click at [19, 15] on img at bounding box center [17, 16] width 15 height 17
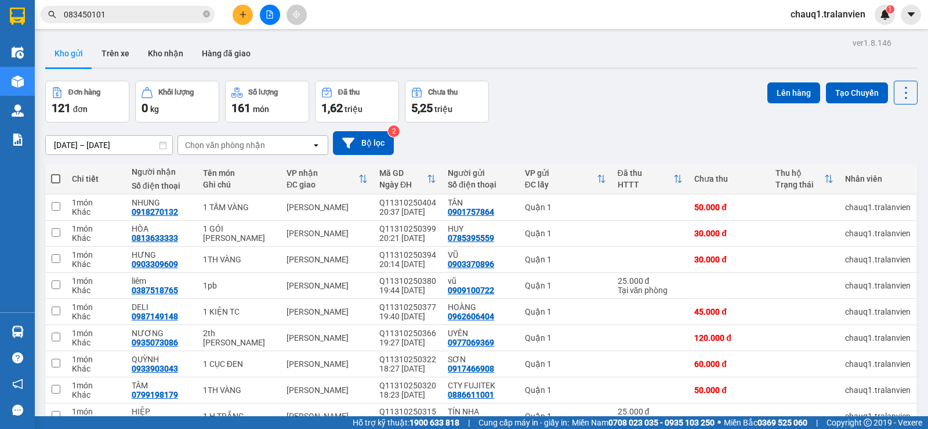
click at [89, 140] on input "[DATE] – [DATE]" at bounding box center [109, 145] width 126 height 19
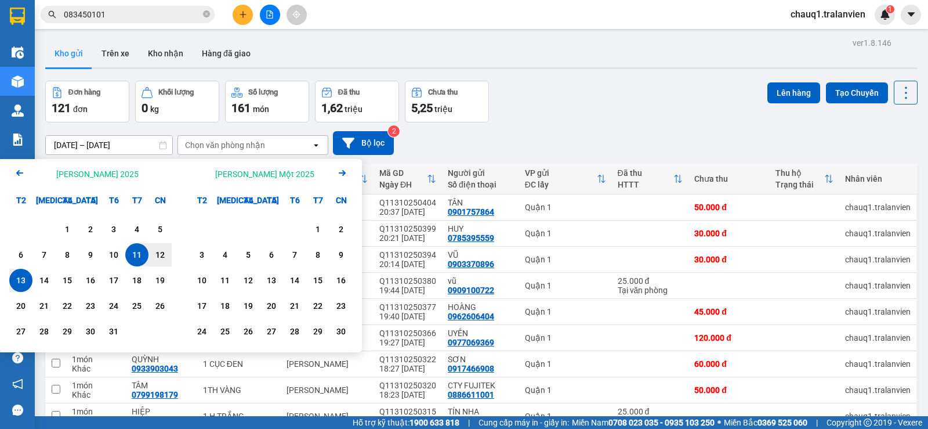
click at [23, 283] on div "13" at bounding box center [21, 280] width 16 height 14
click at [21, 280] on div "13" at bounding box center [21, 280] width 16 height 14
type input "[DATE] – [DATE]"
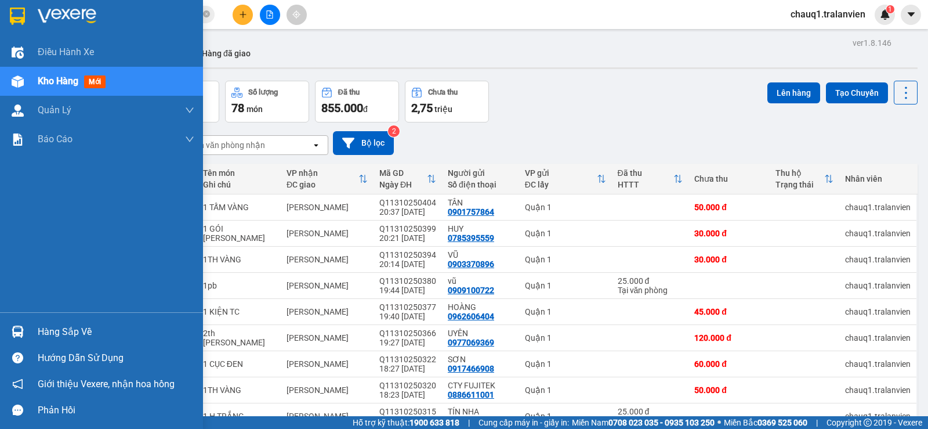
click at [20, 12] on img at bounding box center [17, 16] width 15 height 17
click at [15, 9] on img at bounding box center [17, 16] width 15 height 17
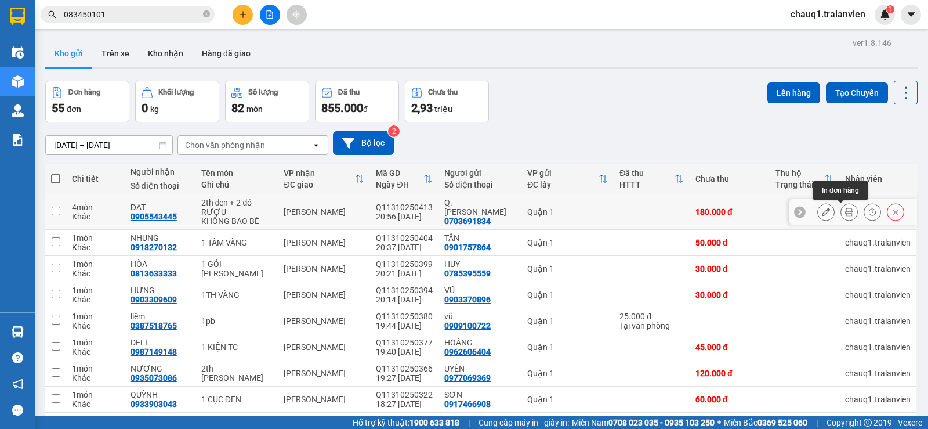
click at [845, 210] on icon at bounding box center [849, 212] width 8 height 8
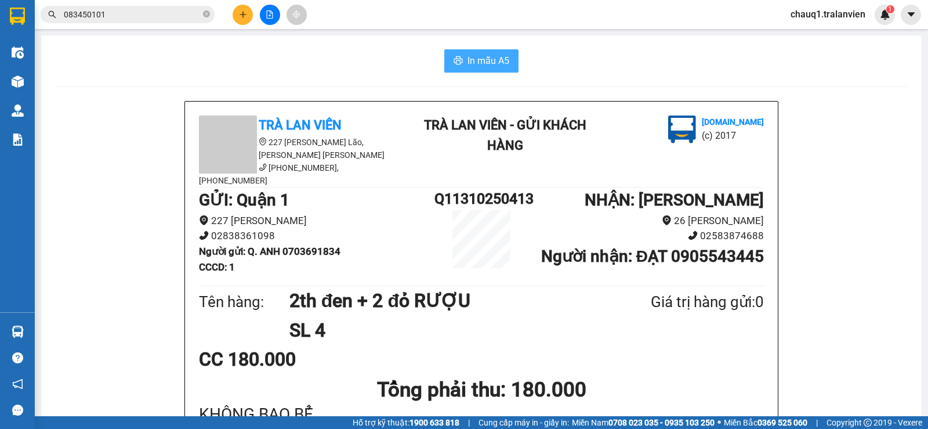
click at [485, 63] on span "In mẫu A5" at bounding box center [488, 60] width 42 height 14
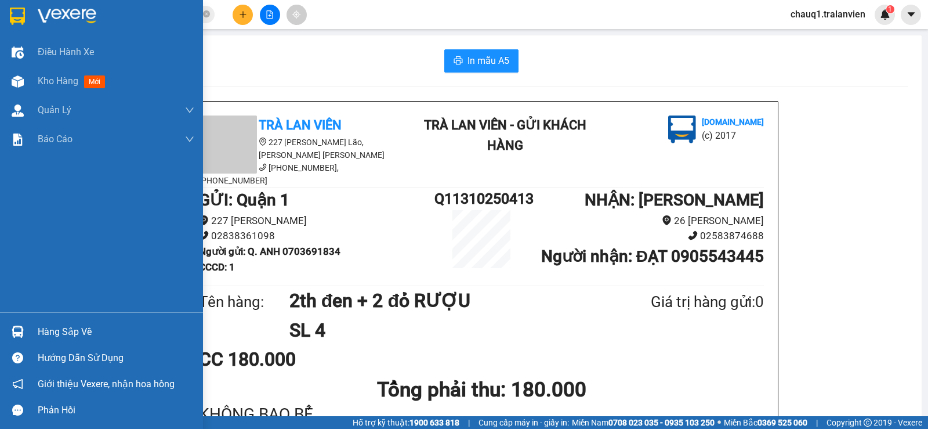
drag, startPoint x: 20, startPoint y: 10, endPoint x: 42, endPoint y: 1, distance: 24.4
click at [21, 11] on img at bounding box center [17, 16] width 15 height 17
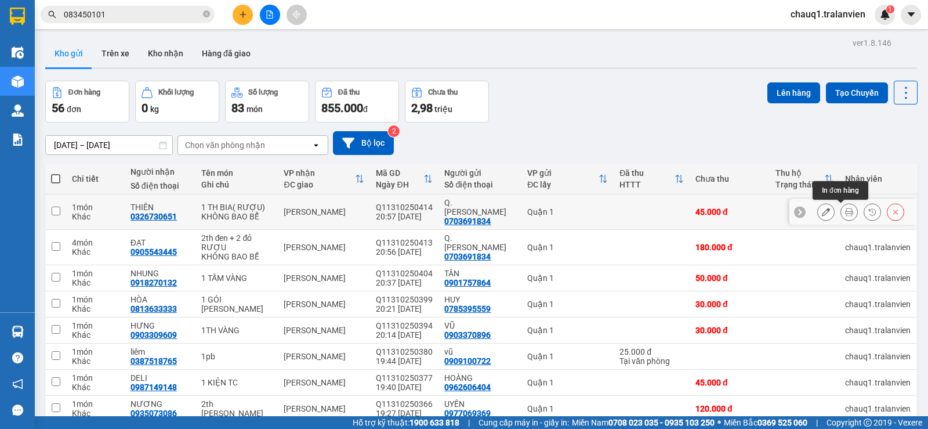
click at [841, 206] on button at bounding box center [849, 212] width 16 height 20
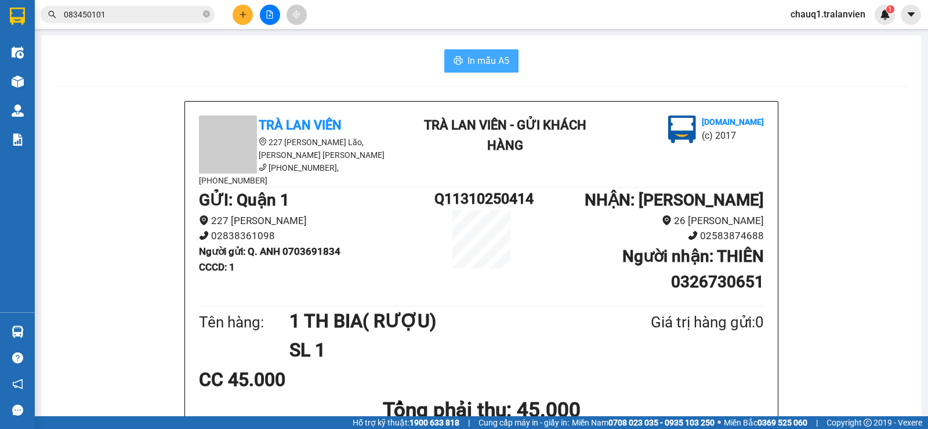
click at [470, 60] on span "In mẫu A5" at bounding box center [488, 60] width 42 height 14
